Goal: Information Seeking & Learning: Learn about a topic

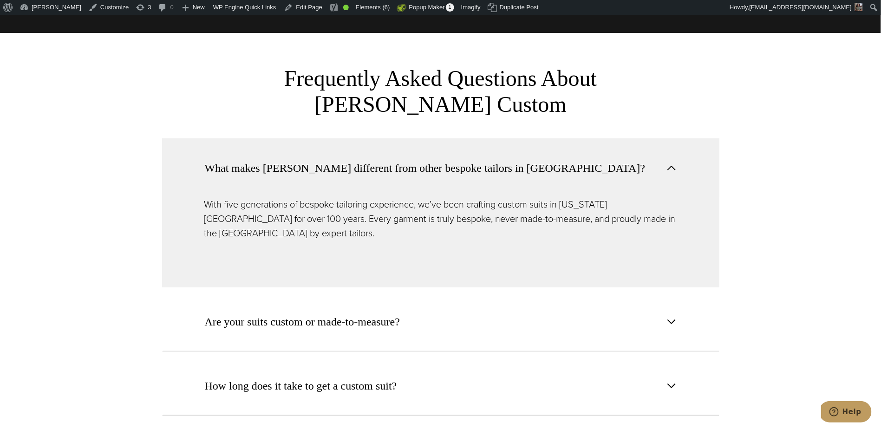
scroll to position [3577, 0]
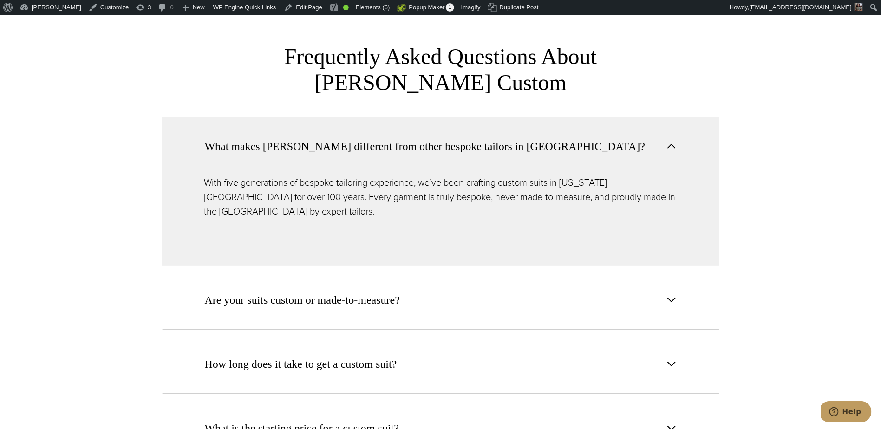
click at [679, 117] on button "What makes [PERSON_NAME] different from other bespoke tailors in [GEOGRAPHIC_DA…" at bounding box center [440, 146] width 557 height 59
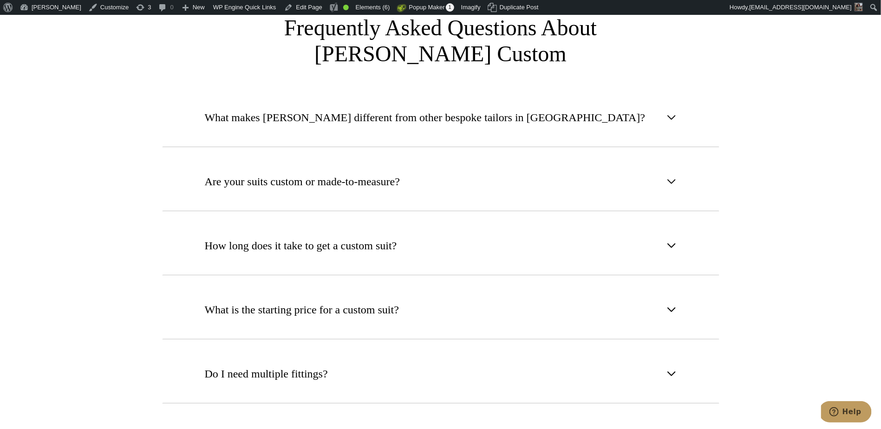
scroll to position [3597, 0]
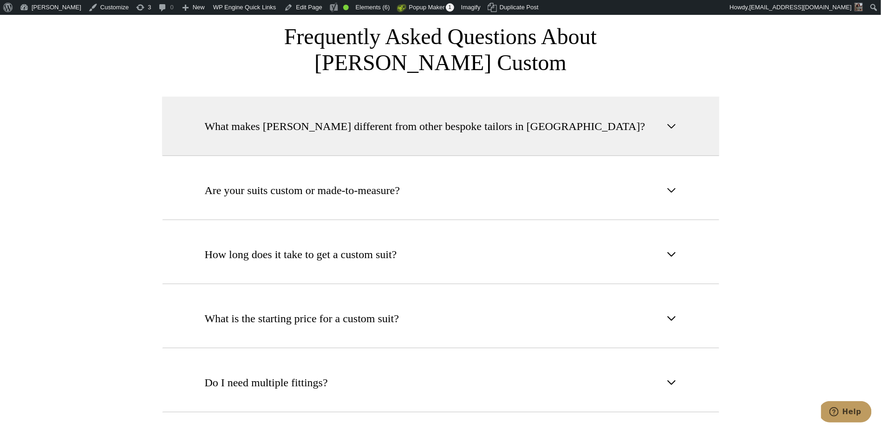
click at [598, 97] on button "What makes [PERSON_NAME] different from other bespoke tailors in [GEOGRAPHIC_DA…" at bounding box center [440, 126] width 557 height 59
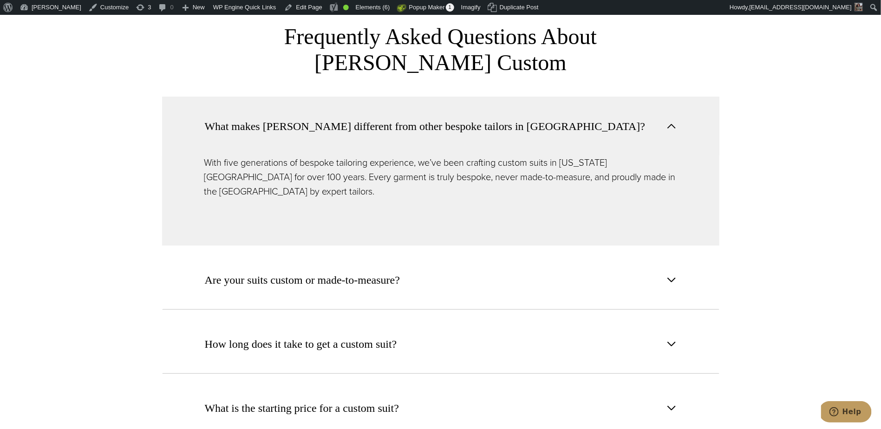
click at [598, 97] on button "What makes [PERSON_NAME] different from other bespoke tailors in [GEOGRAPHIC_DA…" at bounding box center [440, 126] width 557 height 59
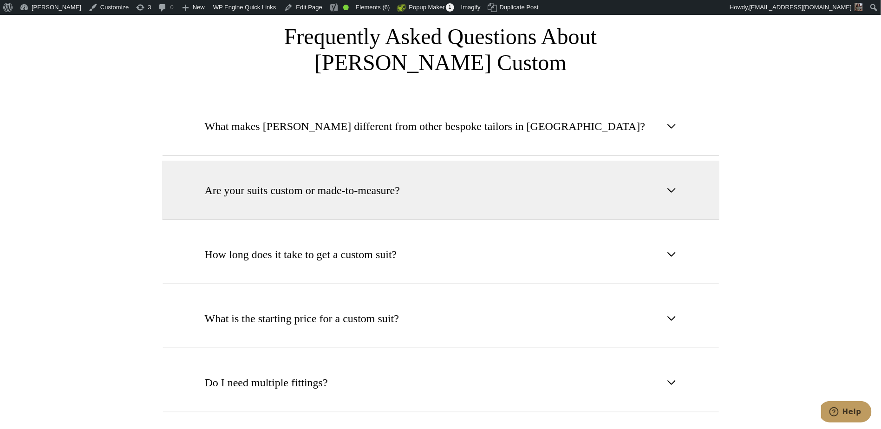
click at [549, 161] on button "Are your suits custom or made-to-measure?" at bounding box center [440, 190] width 557 height 59
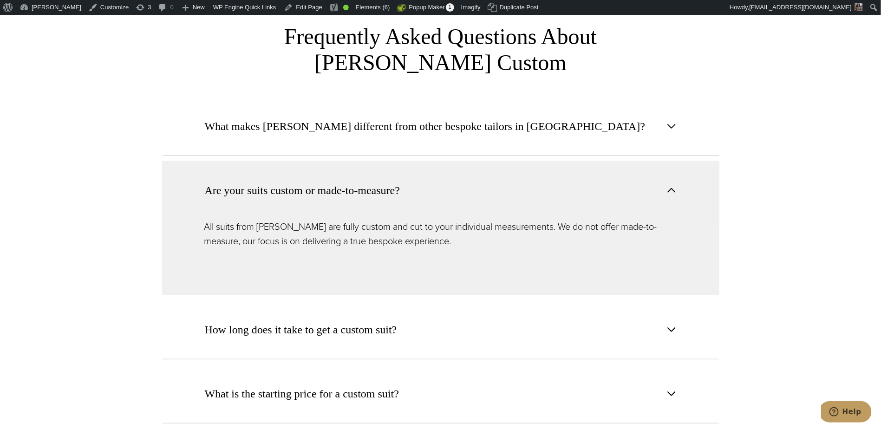
click at [548, 162] on button "Are your suits custom or made-to-measure?" at bounding box center [440, 190] width 557 height 59
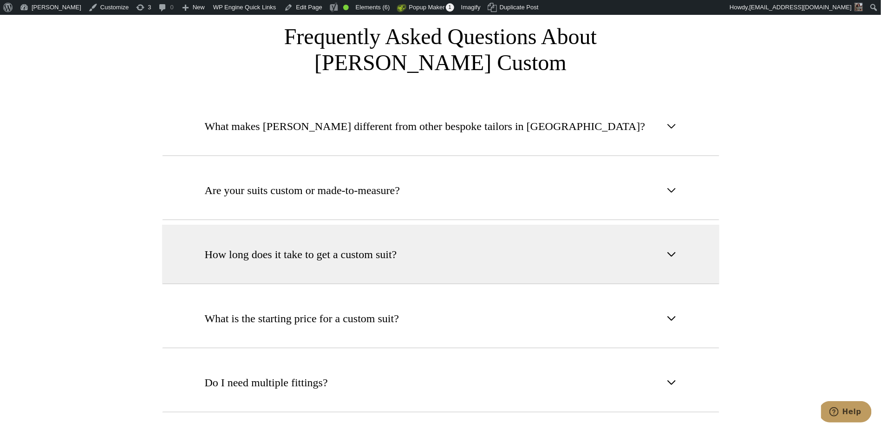
click at [442, 230] on button "How long does it take to get a custom suit?" at bounding box center [440, 254] width 557 height 59
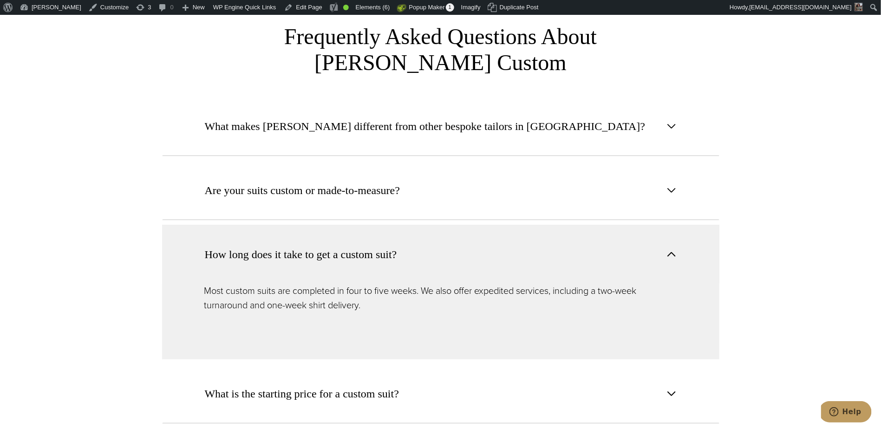
click at [431, 233] on button "How long does it take to get a custom suit?" at bounding box center [440, 254] width 557 height 59
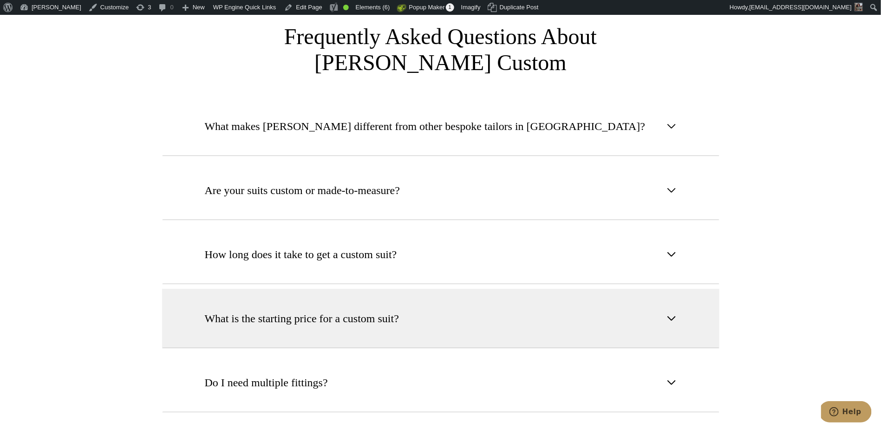
drag, startPoint x: 438, startPoint y: 292, endPoint x: 444, endPoint y: 283, distance: 10.3
click at [438, 292] on button "What is the starting price for a custom suit?" at bounding box center [440, 318] width 557 height 59
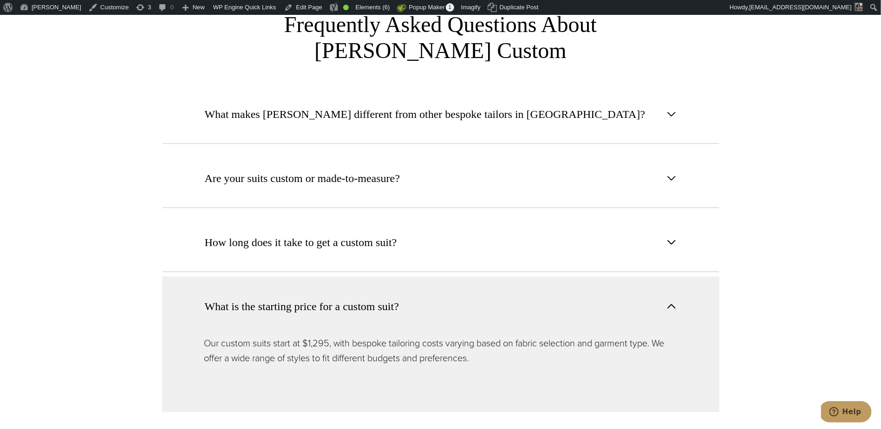
click at [440, 277] on button "What is the starting price for a custom suit?" at bounding box center [440, 306] width 557 height 59
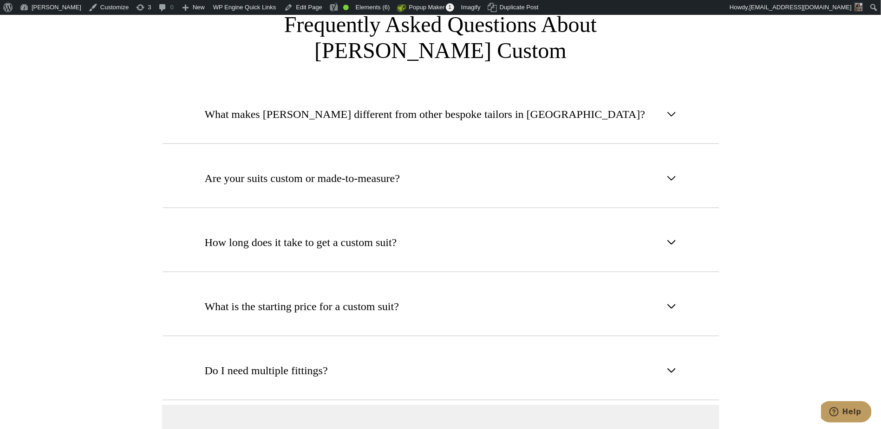
scroll to position [3733, 0]
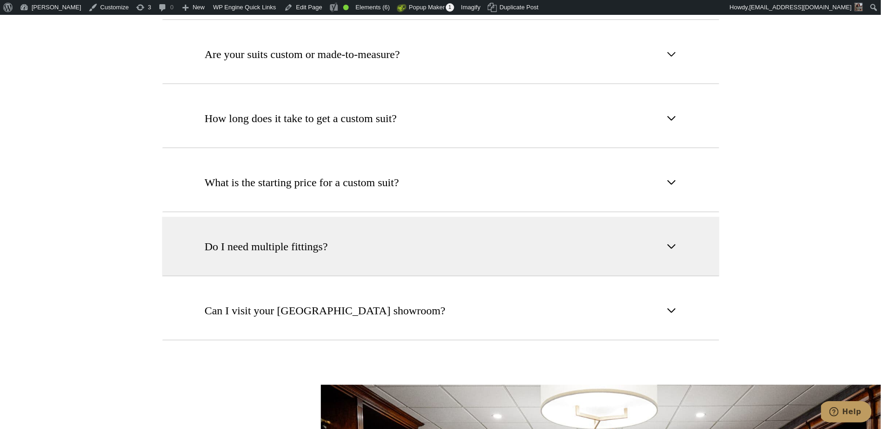
click at [339, 217] on button "Do I need multiple fittings?" at bounding box center [440, 246] width 557 height 59
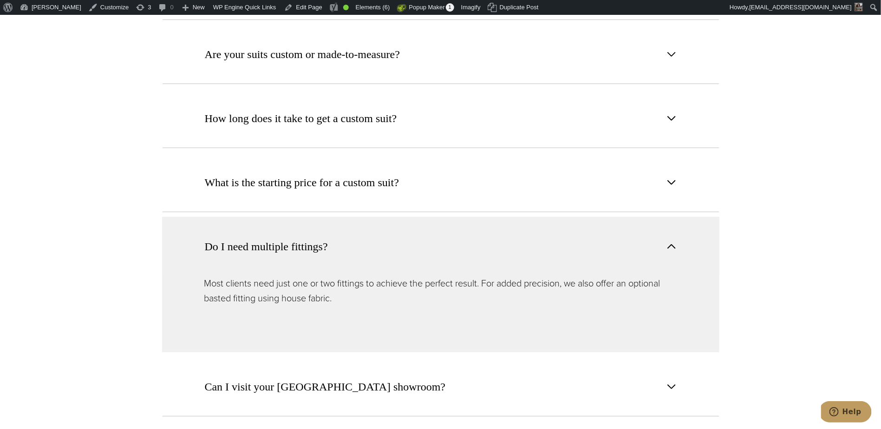
click at [333, 217] on button "Do I need multiple fittings?" at bounding box center [440, 246] width 557 height 59
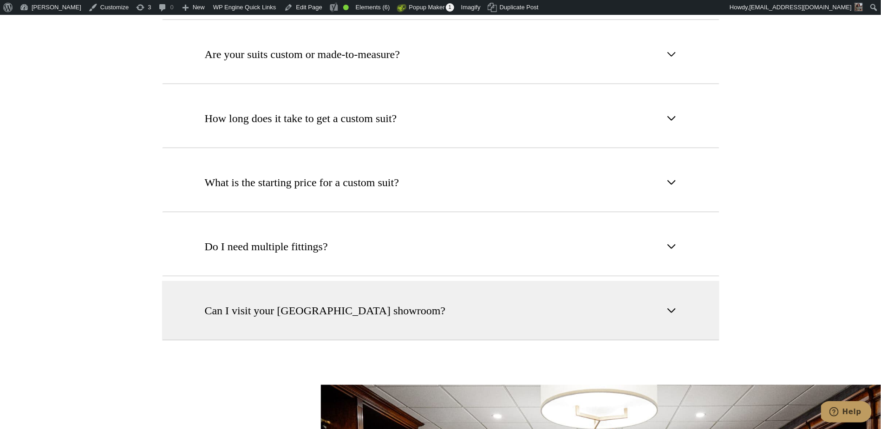
click at [254, 302] on span "Can I visit your [GEOGRAPHIC_DATA] showroom?" at bounding box center [325, 310] width 241 height 17
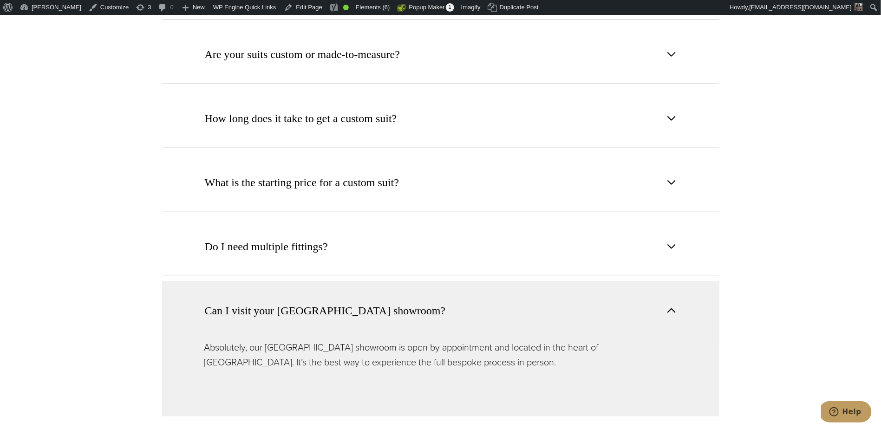
click at [254, 302] on span "Can I visit your [GEOGRAPHIC_DATA] showroom?" at bounding box center [325, 310] width 241 height 17
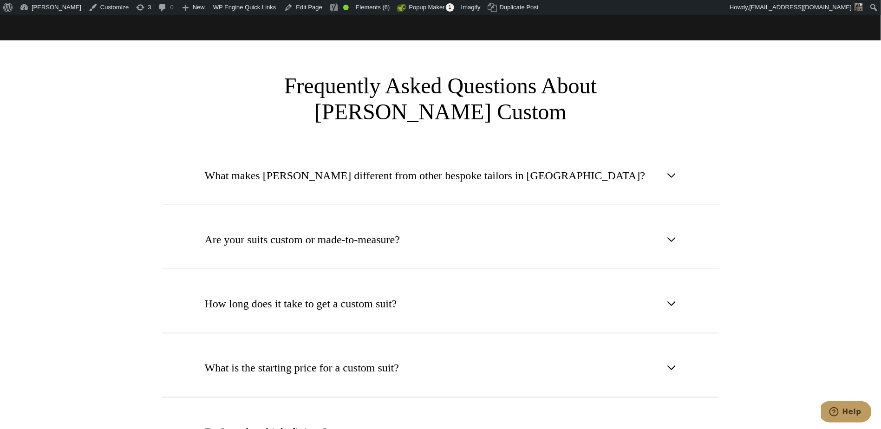
scroll to position [3535, 0]
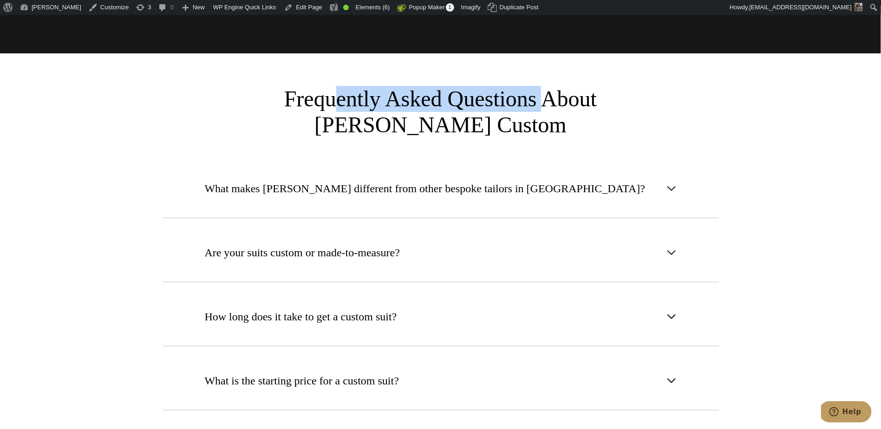
drag, startPoint x: 485, startPoint y: 72, endPoint x: 278, endPoint y: 77, distance: 207.2
click at [278, 86] on h3 "Frequently Asked Questions About [PERSON_NAME] Custom" at bounding box center [441, 112] width 492 height 52
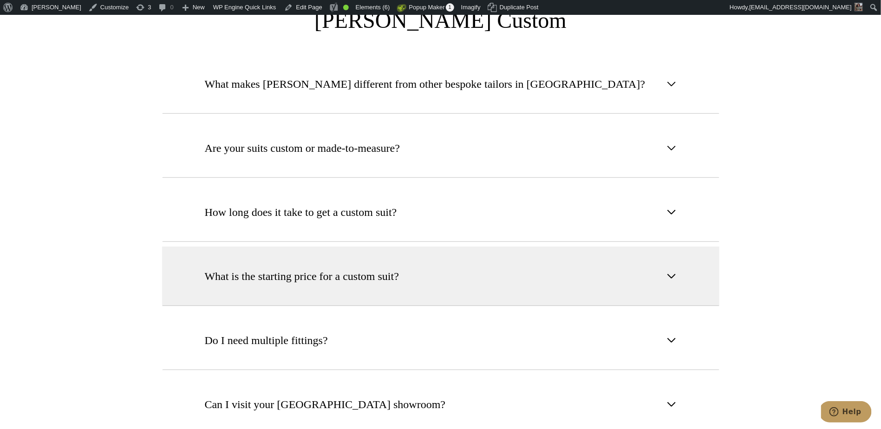
scroll to position [3654, 0]
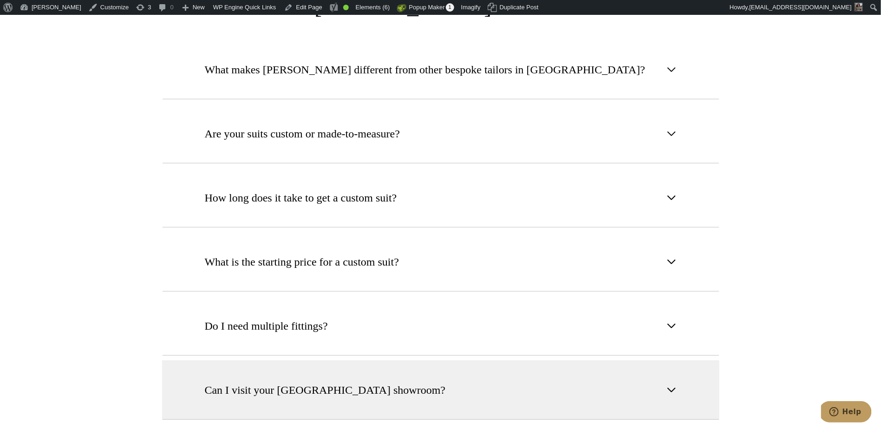
click at [348, 360] on button "Can I visit your [GEOGRAPHIC_DATA] showroom?" at bounding box center [440, 389] width 557 height 59
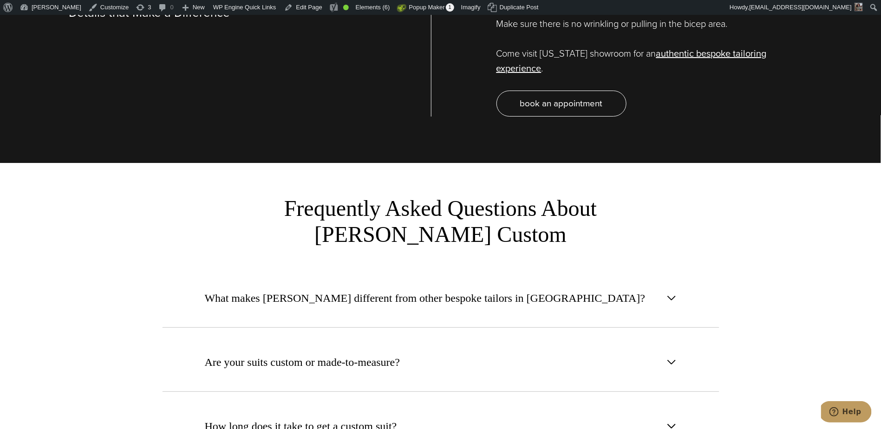
scroll to position [3204, 0]
